Goal: Navigation & Orientation: Find specific page/section

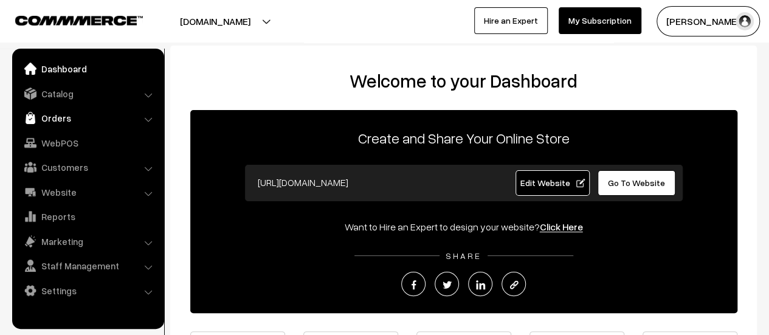
click at [44, 117] on link "Orders" at bounding box center [87, 118] width 145 height 22
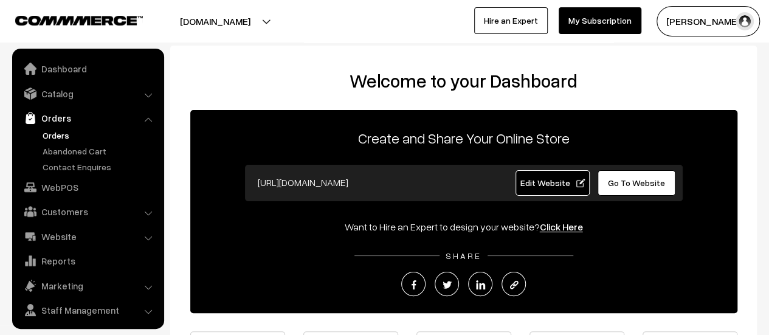
click at [47, 134] on link "Orders" at bounding box center [99, 135] width 120 height 13
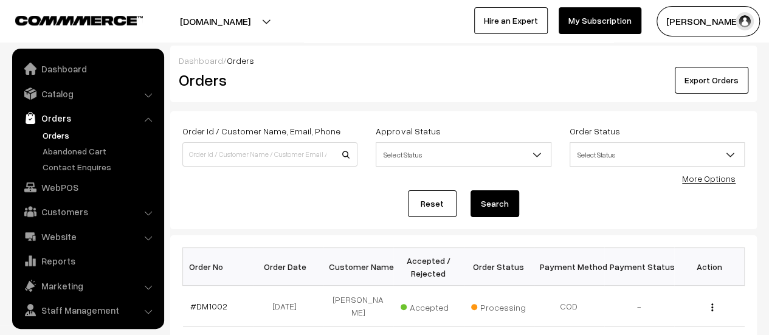
scroll to position [28, 0]
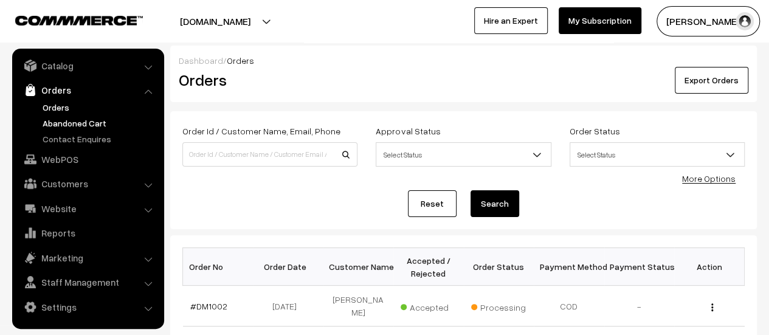
click at [74, 120] on link "Abandoned Cart" at bounding box center [99, 123] width 120 height 13
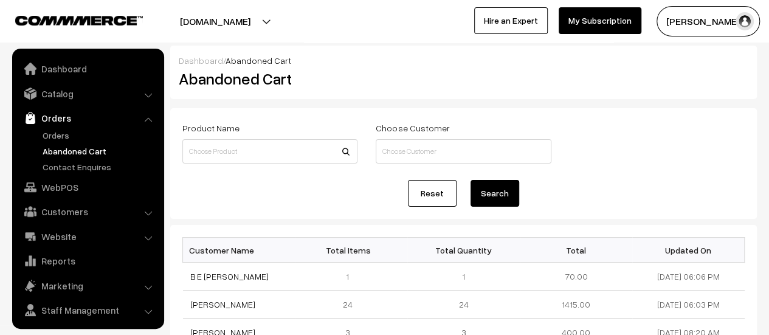
scroll to position [28, 0]
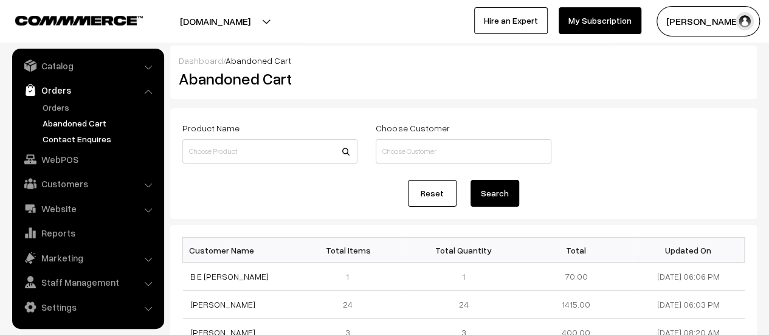
click at [75, 140] on link "Contact Enquires" at bounding box center [99, 138] width 120 height 13
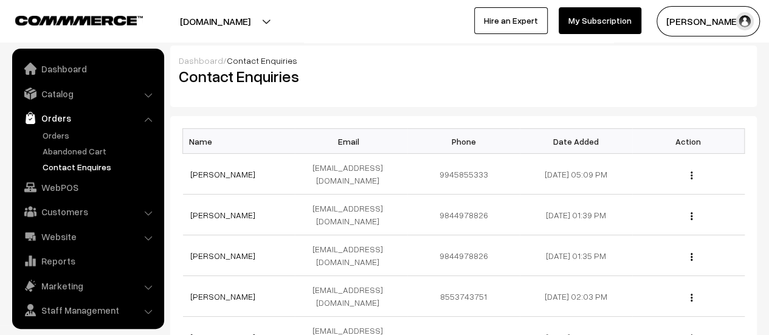
scroll to position [28, 0]
